Goal: Navigation & Orientation: Find specific page/section

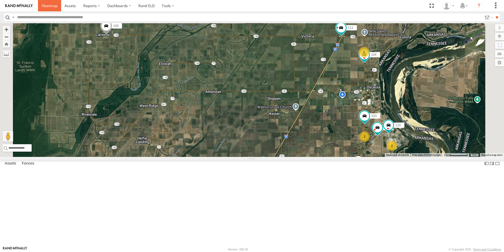
click at [43, 5] on span at bounding box center [50, 5] width 16 height 5
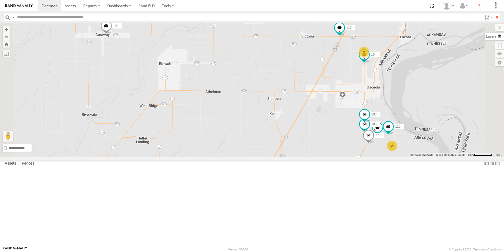
click at [498, 37] on label at bounding box center [494, 36] width 19 height 7
click at [0, 0] on span "Basemaps" at bounding box center [0, 0] width 0 height 0
click at [0, 0] on span "Satellite + Roadmap" at bounding box center [0, 0] width 0 height 0
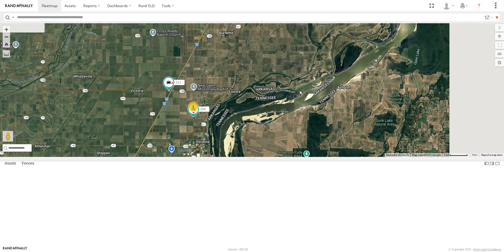
drag, startPoint x: 358, startPoint y: 88, endPoint x: 186, endPoint y: 141, distance: 179.4
click at [186, 142] on div "104 2 108 2 109 105 110 111 77 103" at bounding box center [252, 90] width 504 height 134
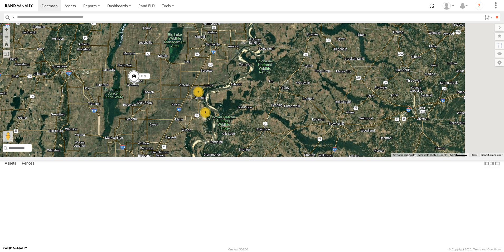
drag, startPoint x: 306, startPoint y: 85, endPoint x: 300, endPoint y: 111, distance: 26.9
click at [300, 111] on div "109 4 7" at bounding box center [252, 90] width 504 height 134
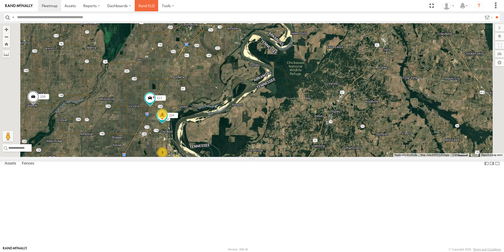
click at [142, 6] on link "Rand ELD" at bounding box center [147, 5] width 24 height 11
click at [0, 0] on span at bounding box center [0, 0] width 0 height 0
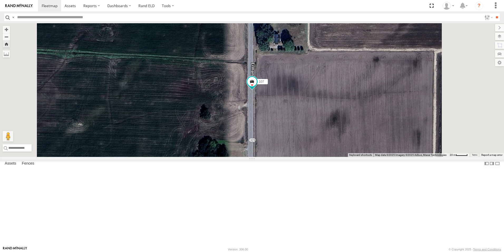
click at [0, 0] on span at bounding box center [0, 0] width 0 height 0
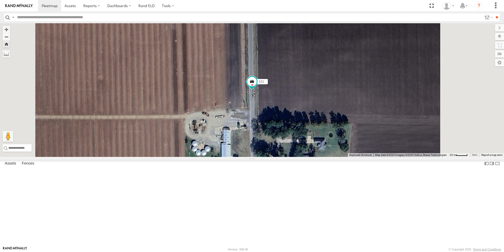
click at [0, 0] on span at bounding box center [0, 0] width 0 height 0
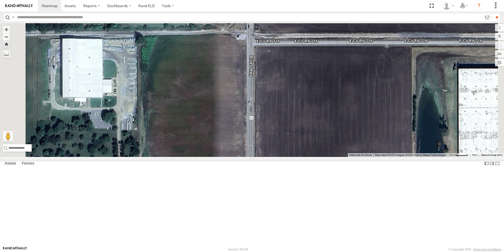
click at [0, 0] on span at bounding box center [0, 0] width 0 height 0
